Goal: Check status: Check status

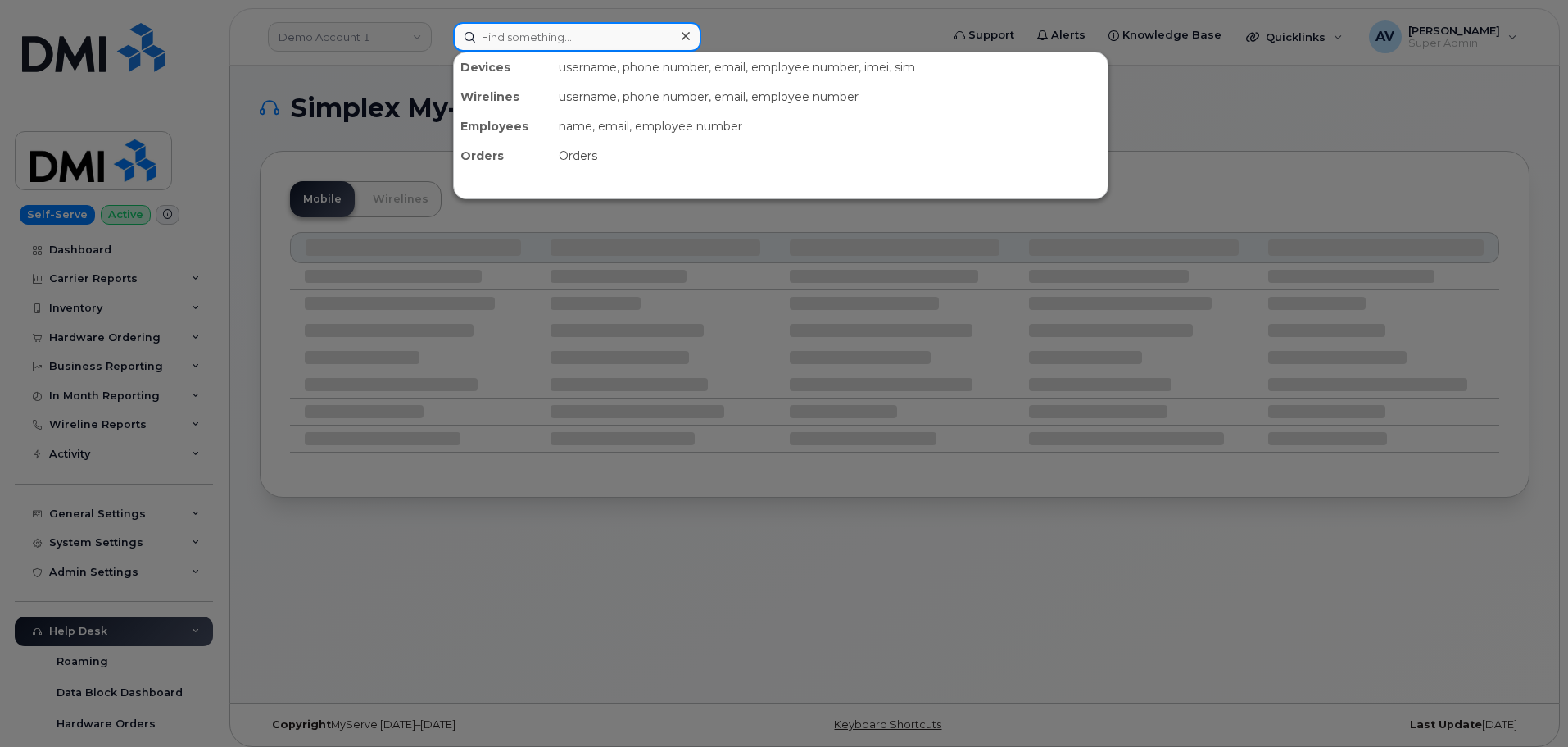
click at [627, 36] on input at bounding box center [577, 36] width 248 height 30
paste input "301834"
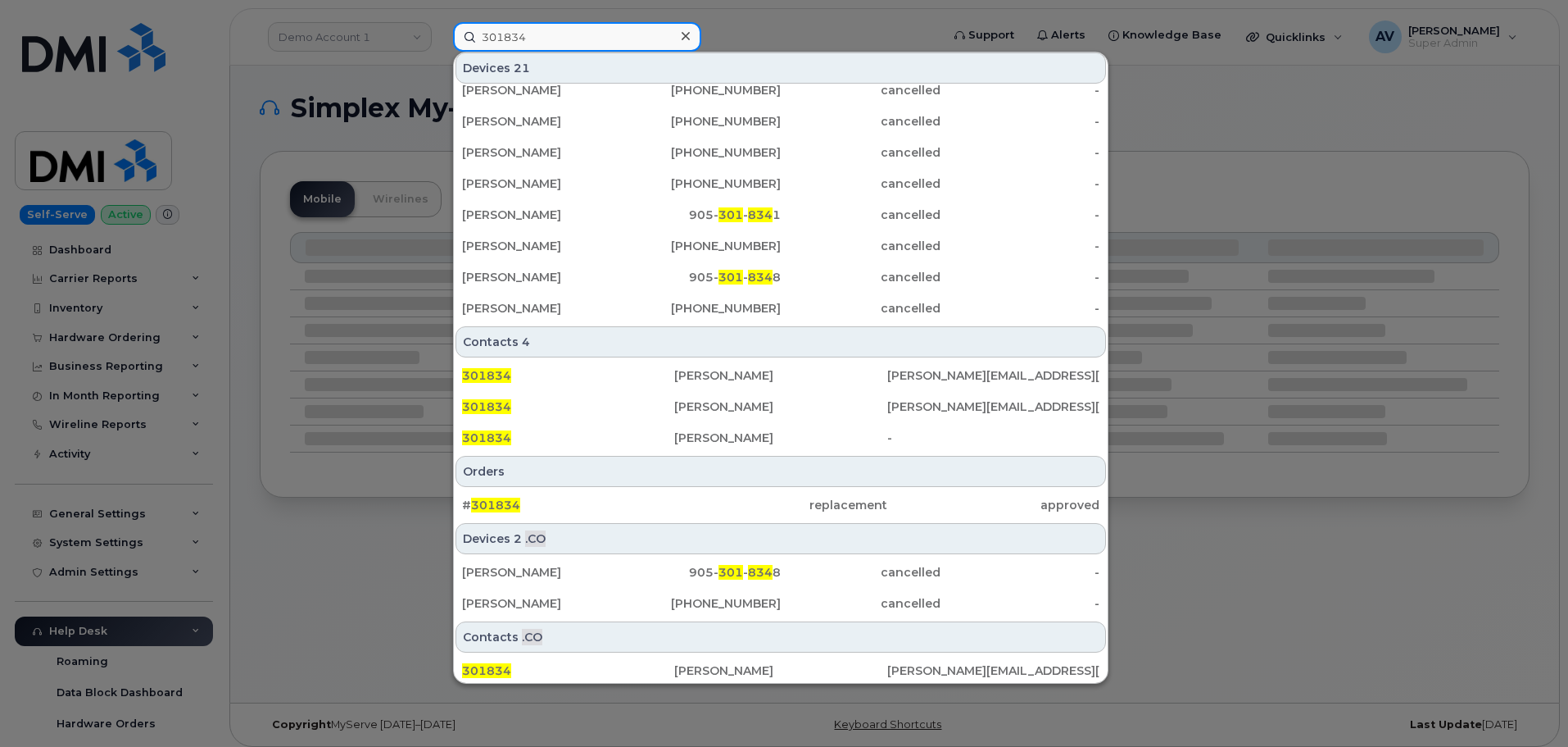
scroll to position [391, 0]
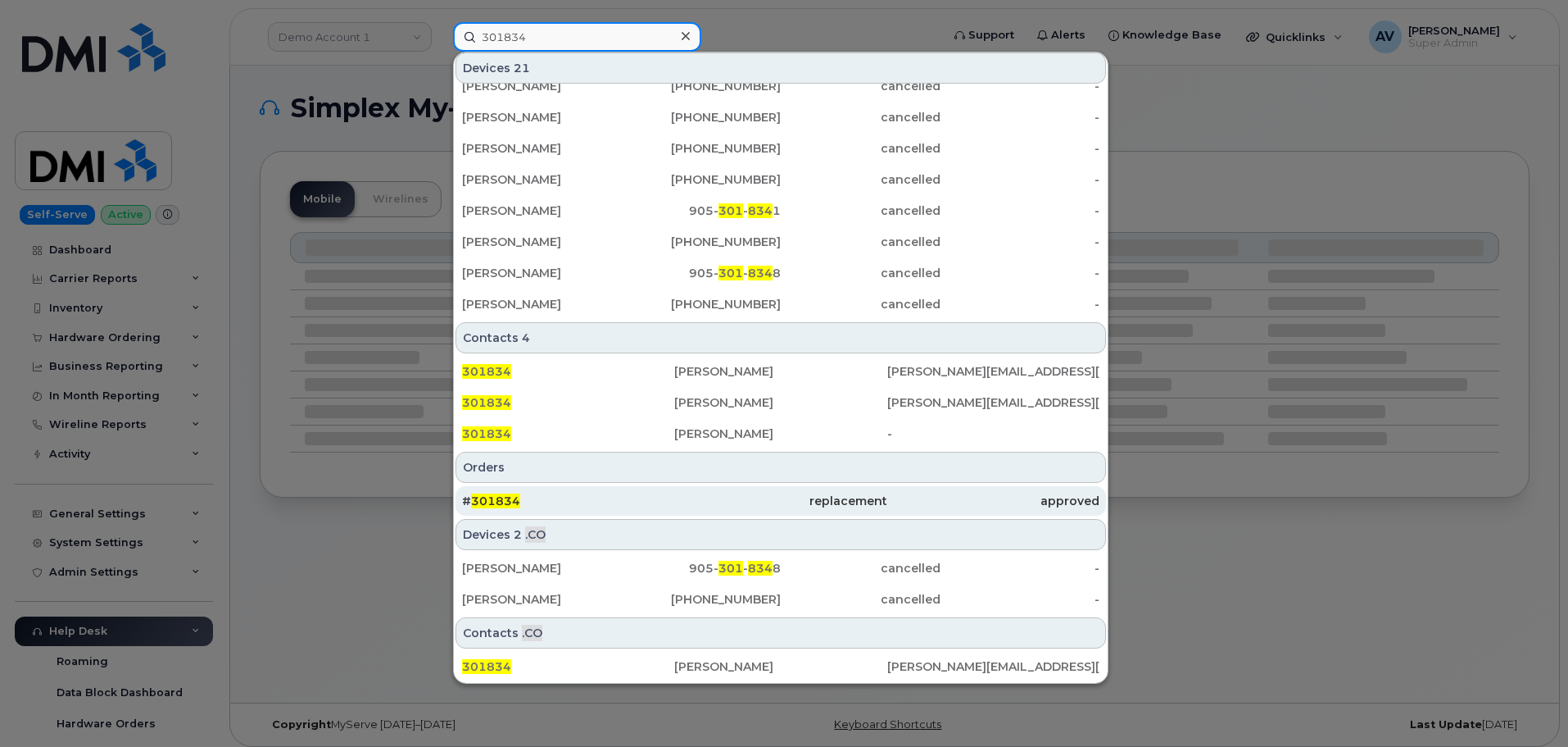
type input "301834"
click at [621, 495] on div "# 301834" at bounding box center [567, 501] width 212 height 17
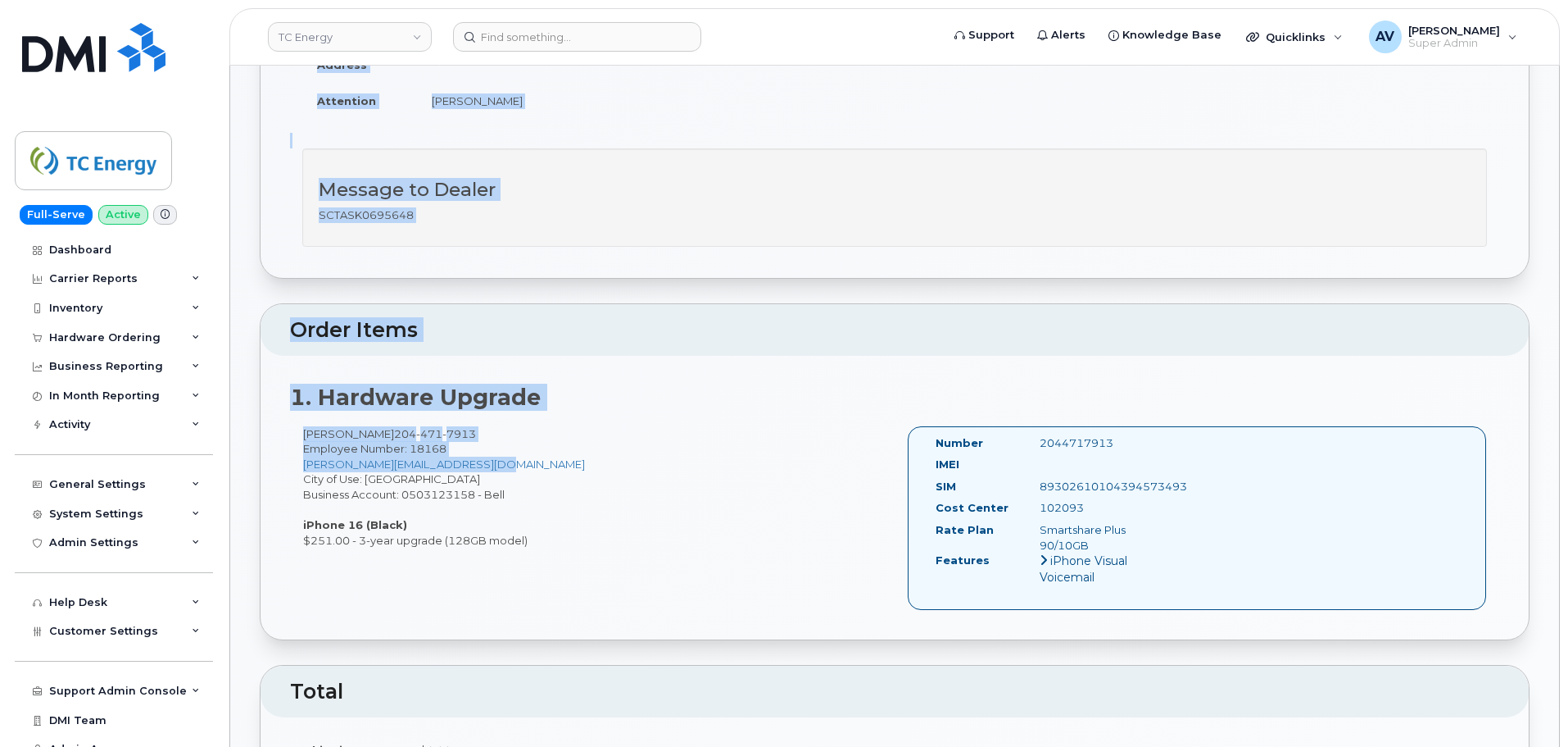
scroll to position [410, 0]
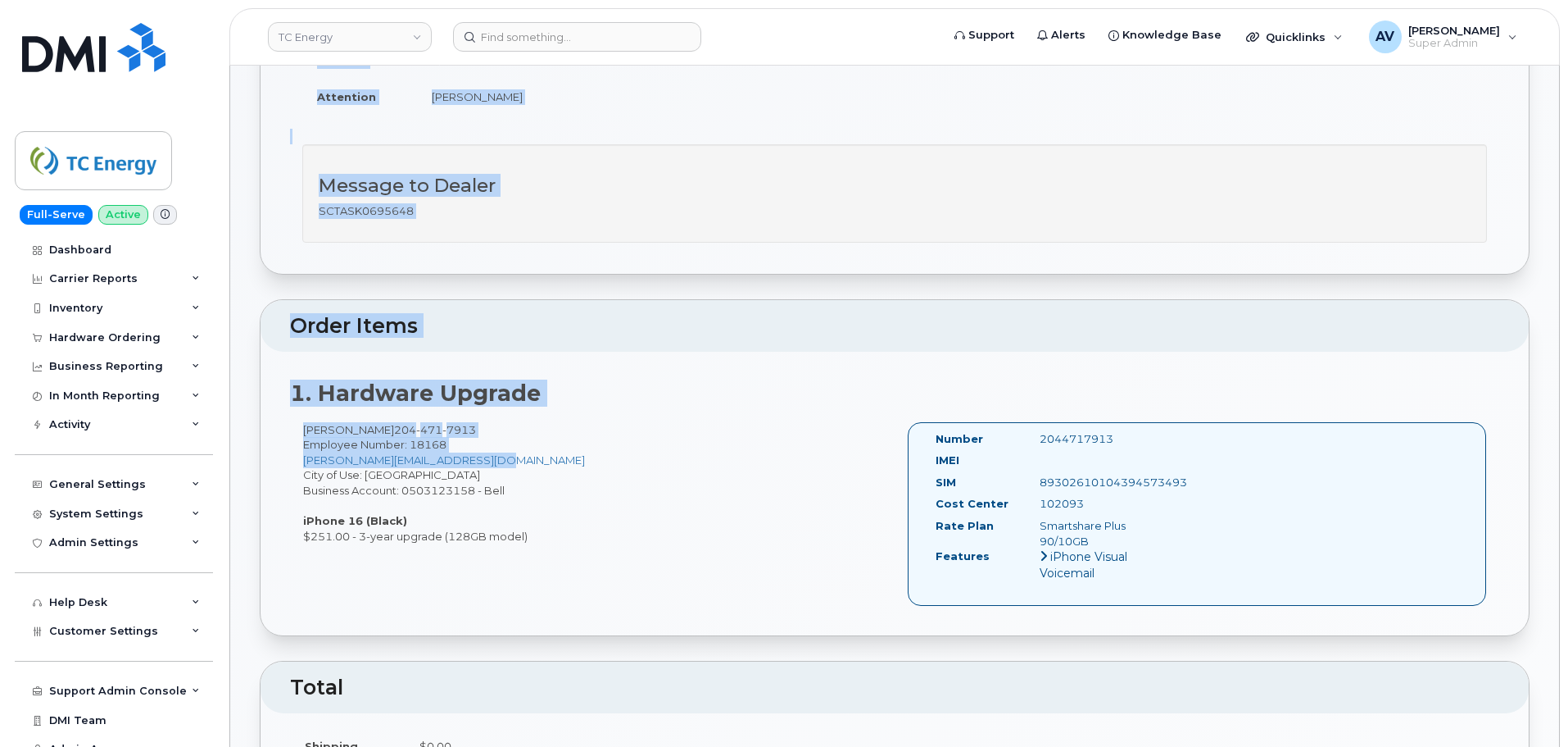
drag, startPoint x: 299, startPoint y: 233, endPoint x: 1119, endPoint y: 439, distance: 845.5
copy div "Order Details Created By [PERSON_NAME] Created On [DATE] Requested By SCTASK069…"
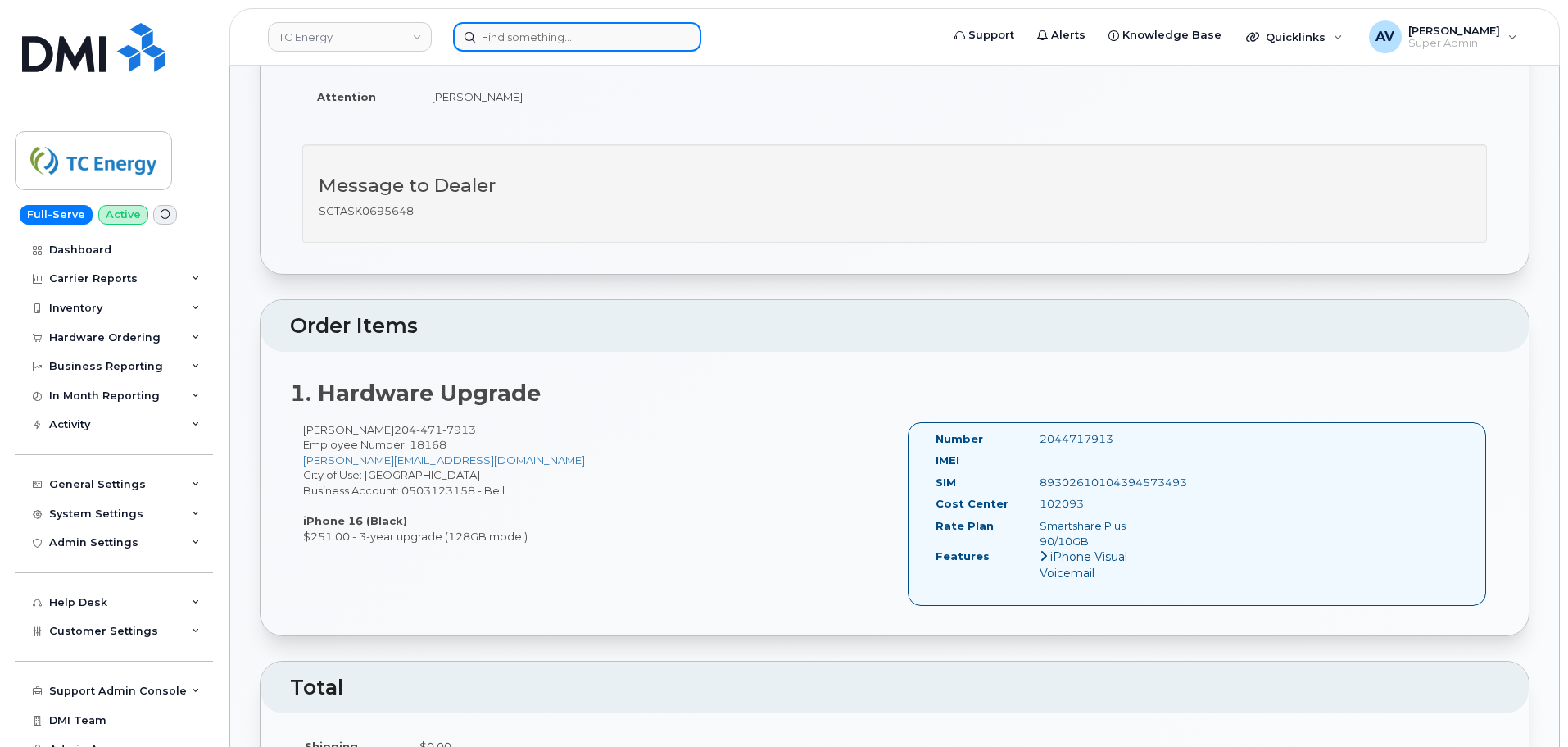
click at [588, 41] on input at bounding box center [577, 36] width 248 height 30
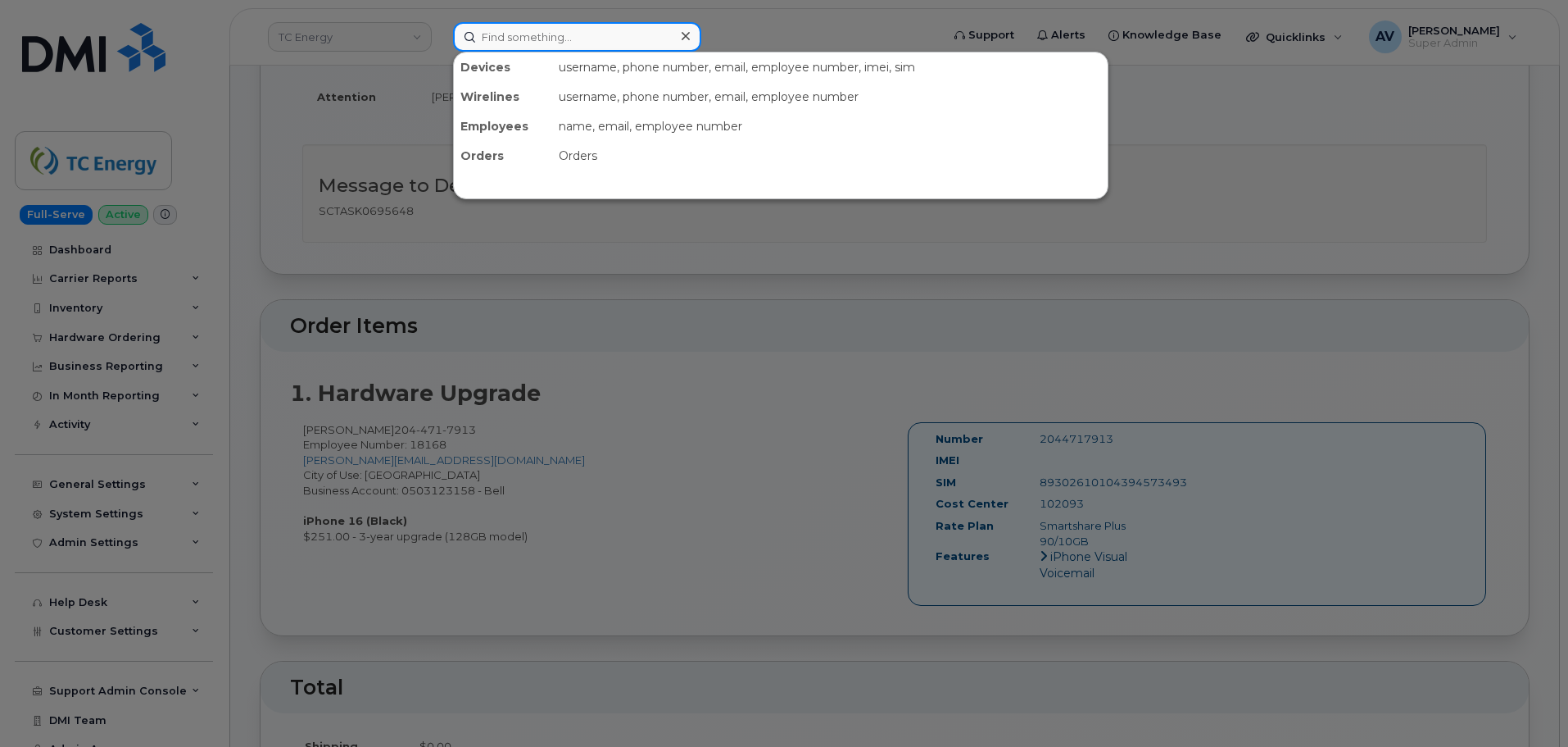
paste input "301480"
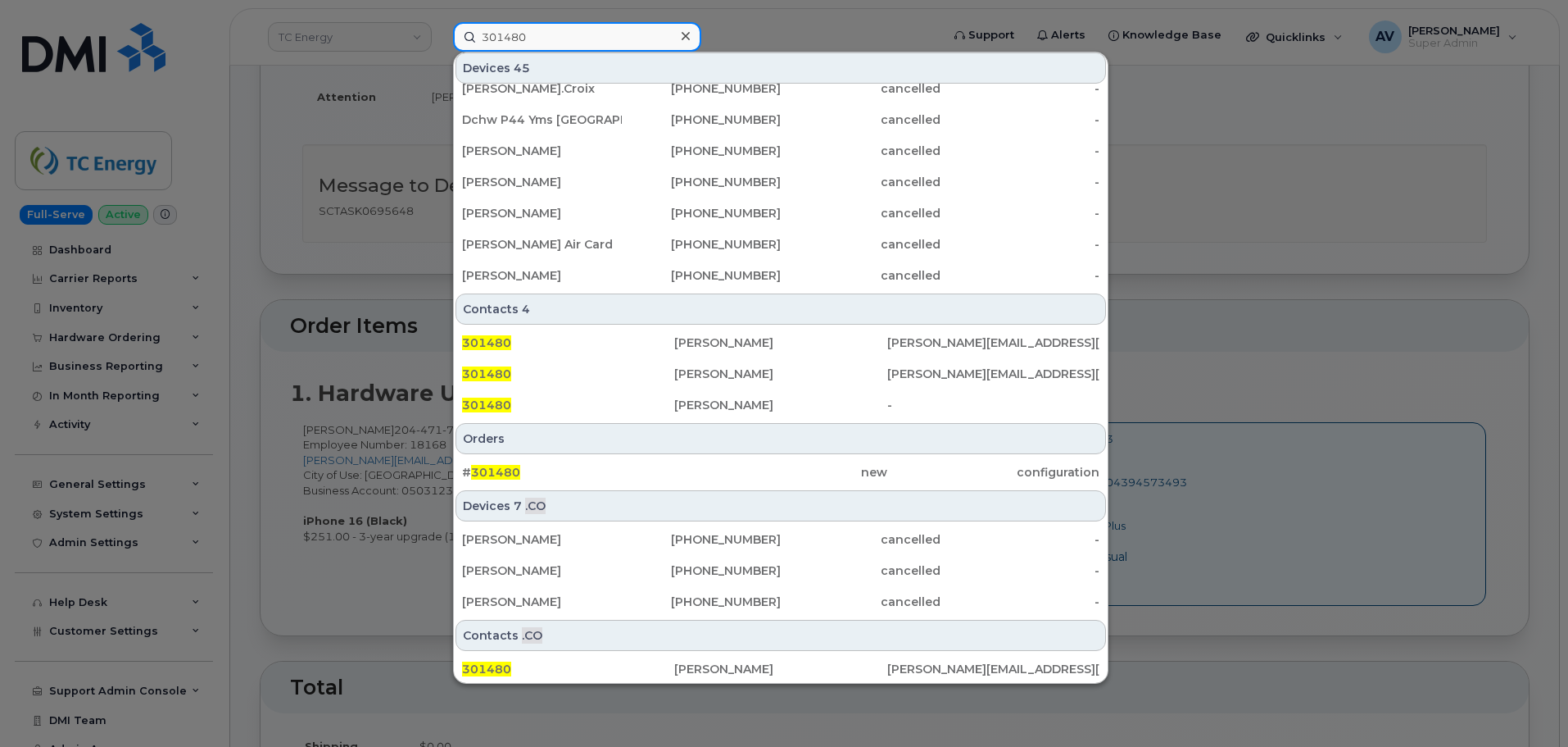
scroll to position [422, 0]
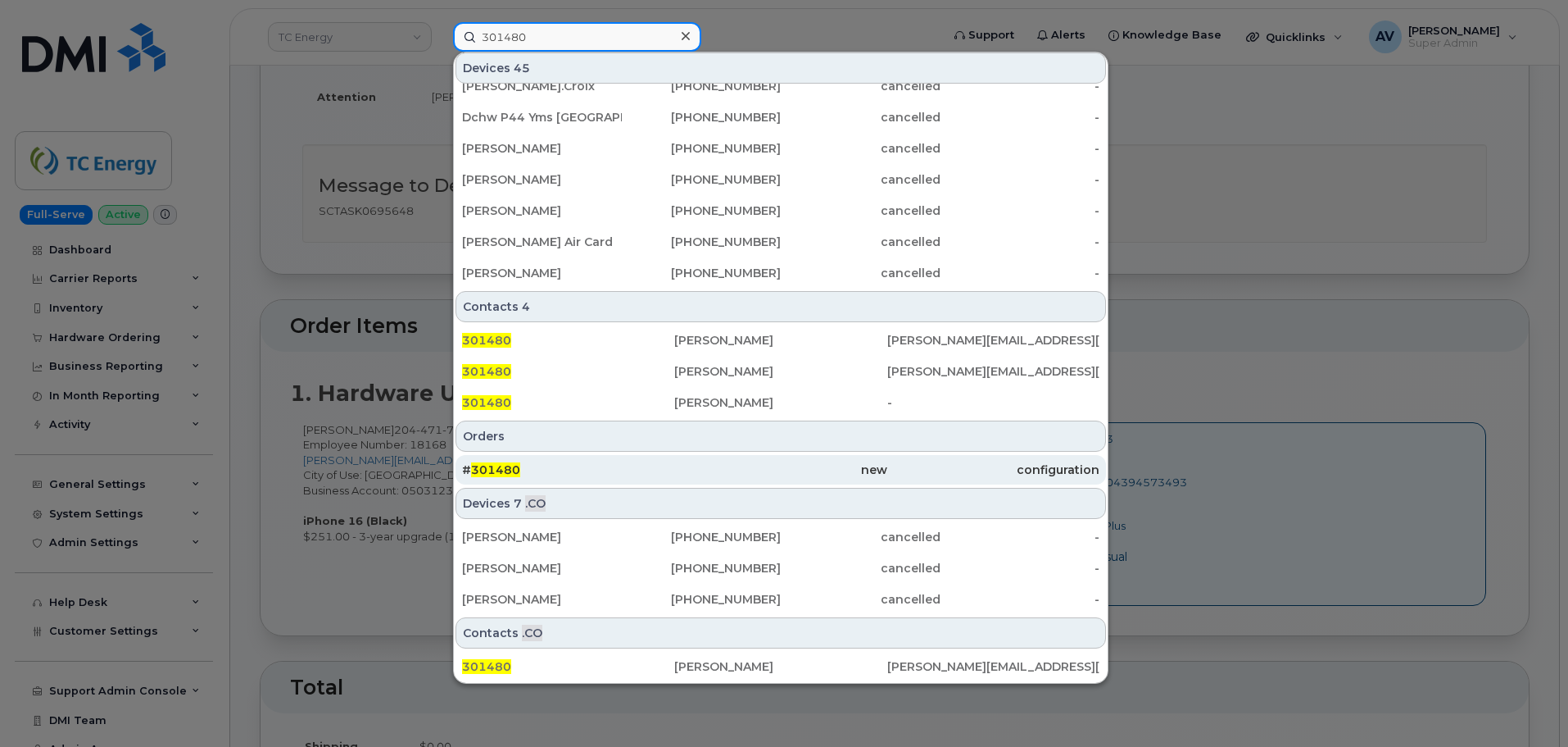
type input "301480"
click at [532, 465] on div "# 301480" at bounding box center [567, 469] width 212 height 17
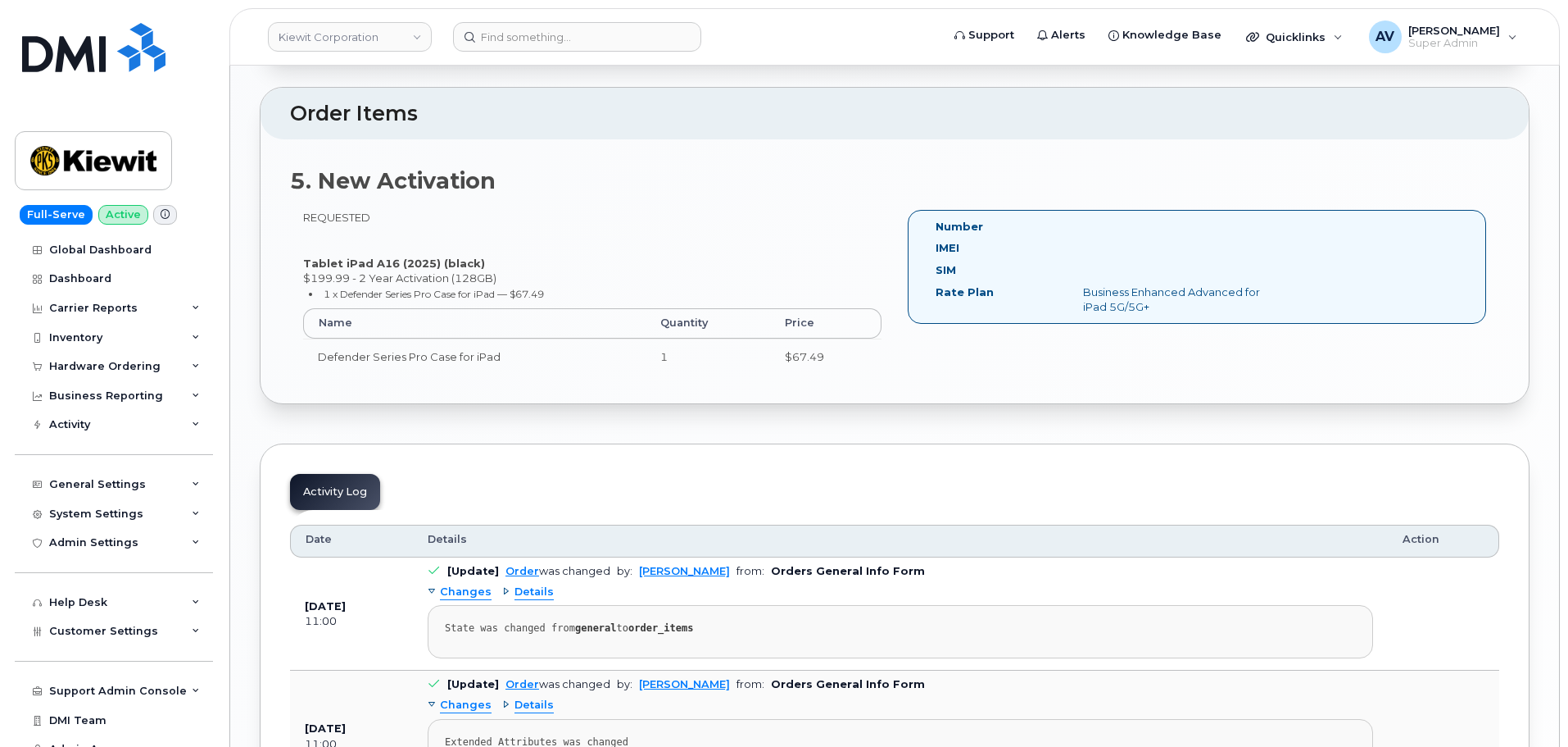
scroll to position [1968, 0]
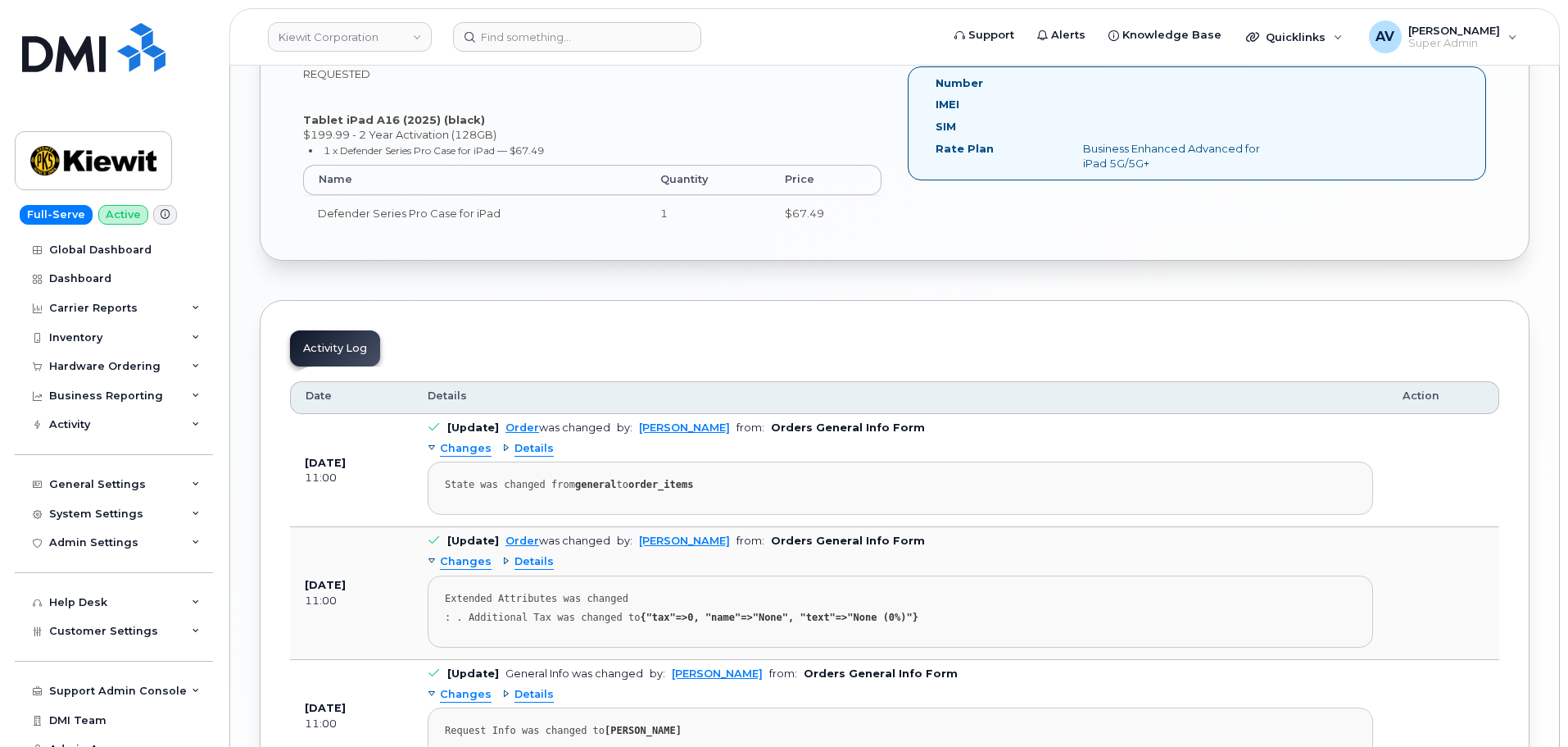
click at [536, 450] on span "Details" at bounding box center [534, 449] width 39 height 16
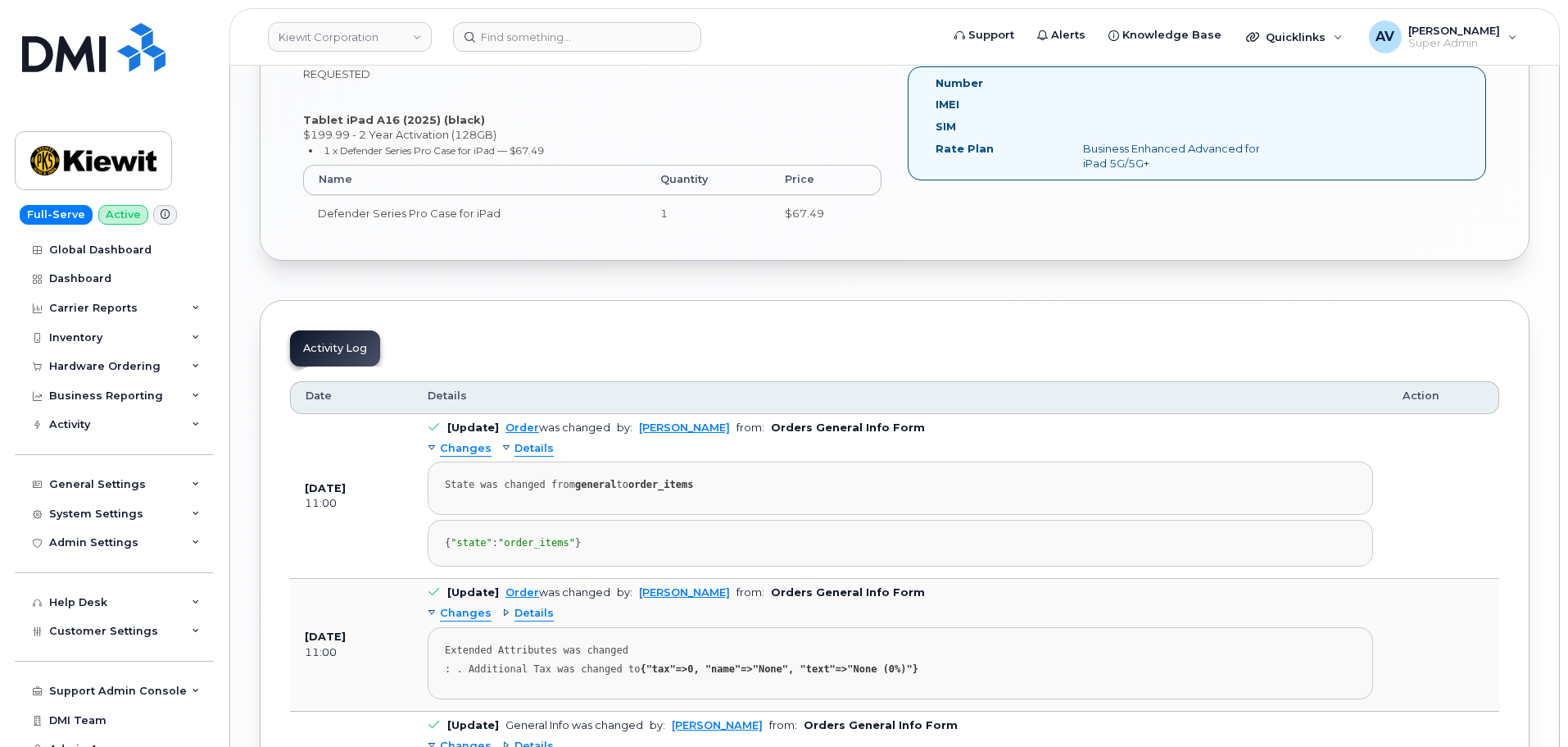
click at [466, 453] on span "Changes" at bounding box center [466, 449] width 51 height 16
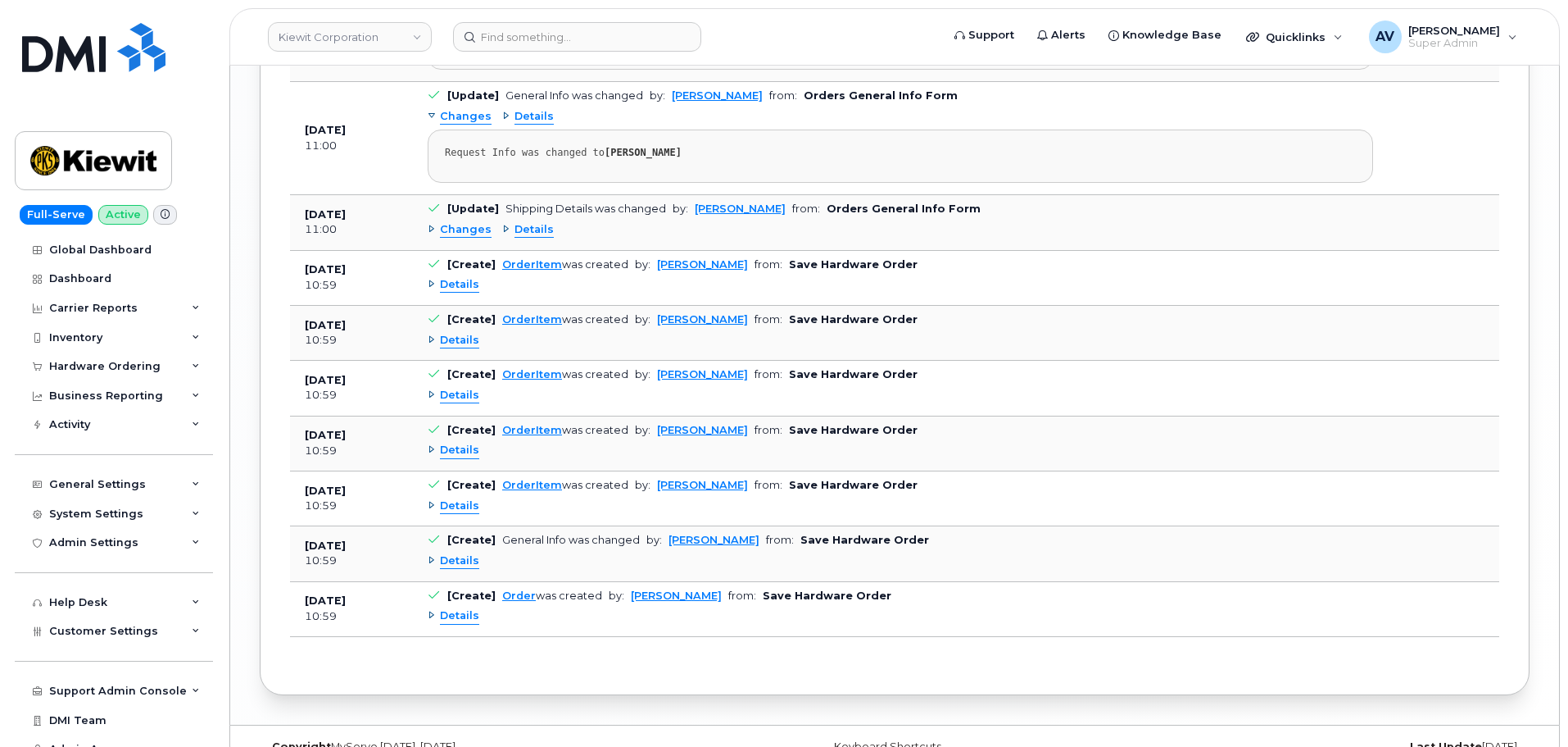
scroll to position [2542, 0]
